Goal: Information Seeking & Learning: Learn about a topic

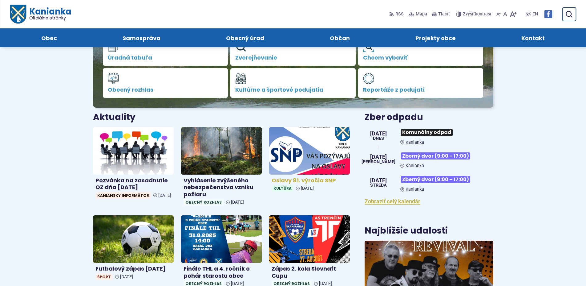
scroll to position [126, 0]
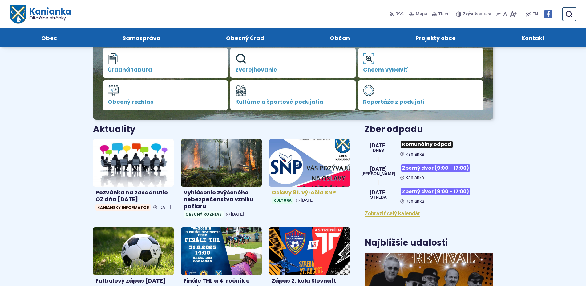
click at [312, 168] on img at bounding box center [309, 162] width 93 height 55
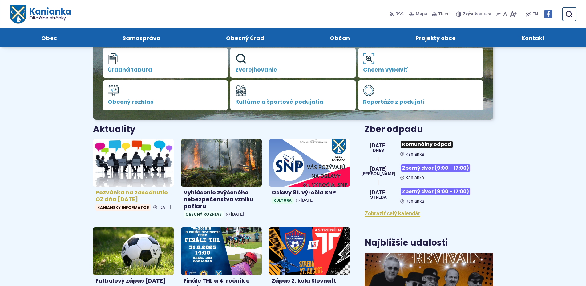
click at [143, 168] on img at bounding box center [133, 162] width 93 height 55
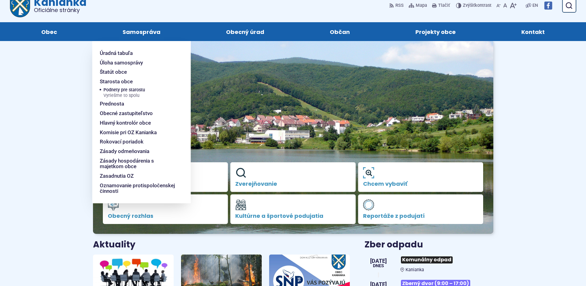
scroll to position [0, 0]
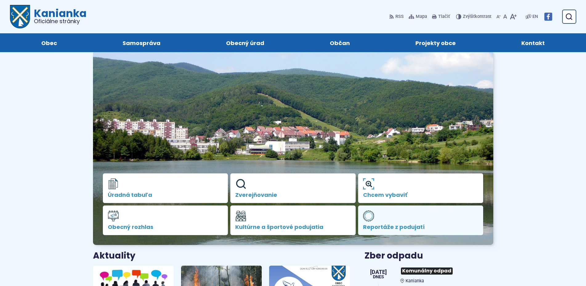
click at [391, 221] on link "Reportáže z podujatí" at bounding box center [420, 220] width 125 height 30
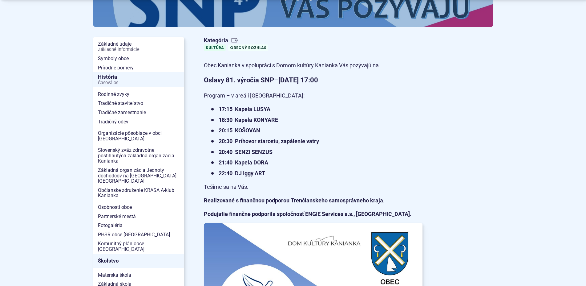
scroll to position [126, 0]
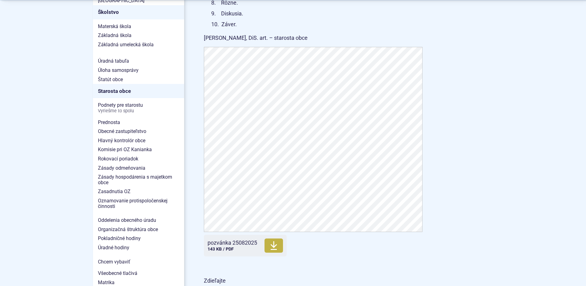
scroll to position [377, 0]
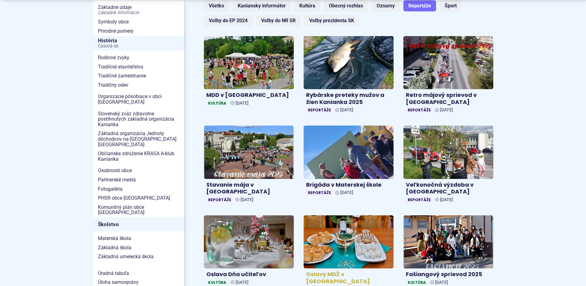
scroll to position [157, 0]
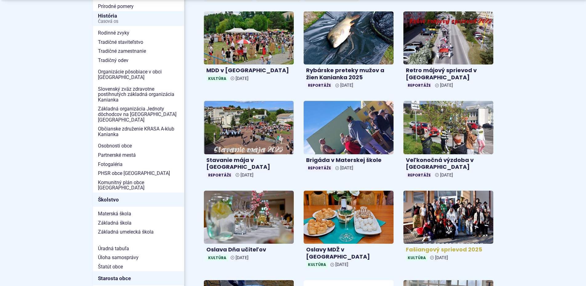
click at [433, 207] on img at bounding box center [449, 216] width 104 height 61
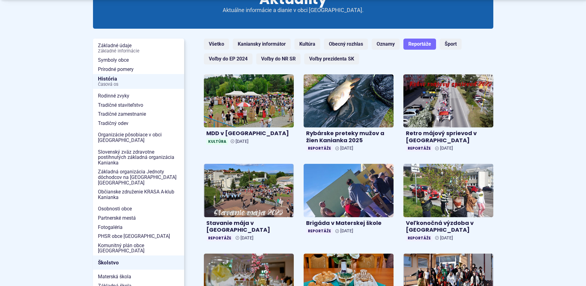
scroll to position [0, 0]
